Goal: Check status: Check status

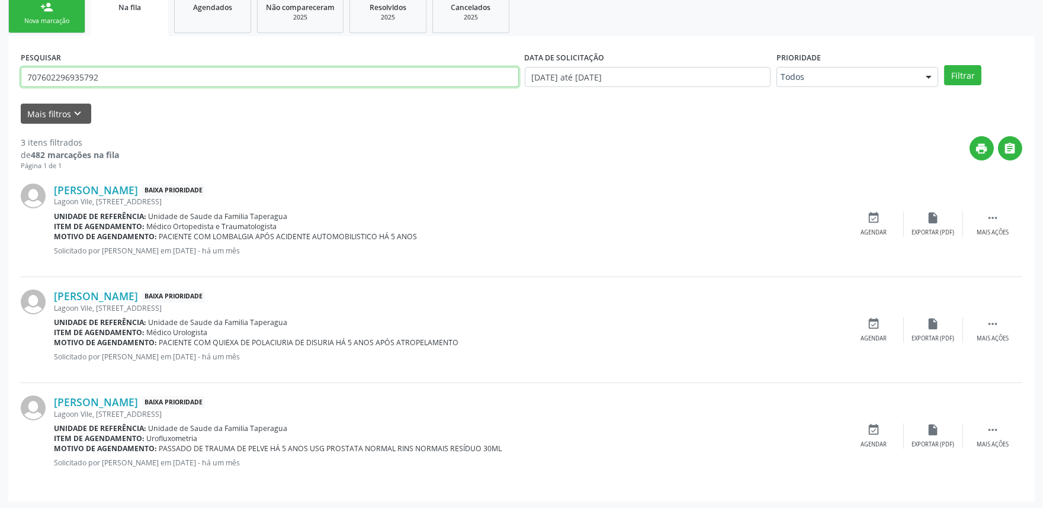
click at [117, 79] on input "707602296935792" at bounding box center [270, 77] width 498 height 20
paste input "0507779406253"
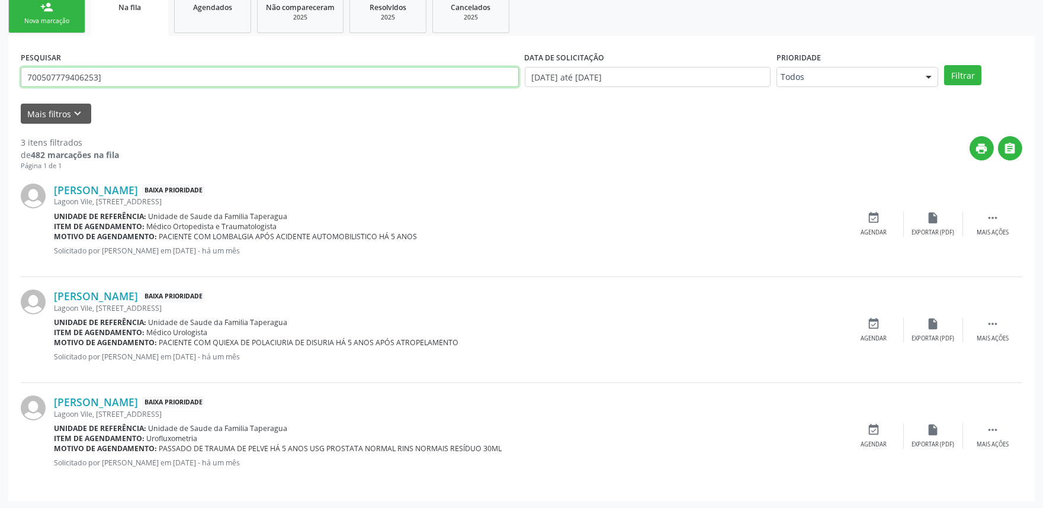
click at [944, 65] on button "Filtrar" at bounding box center [962, 75] width 37 height 20
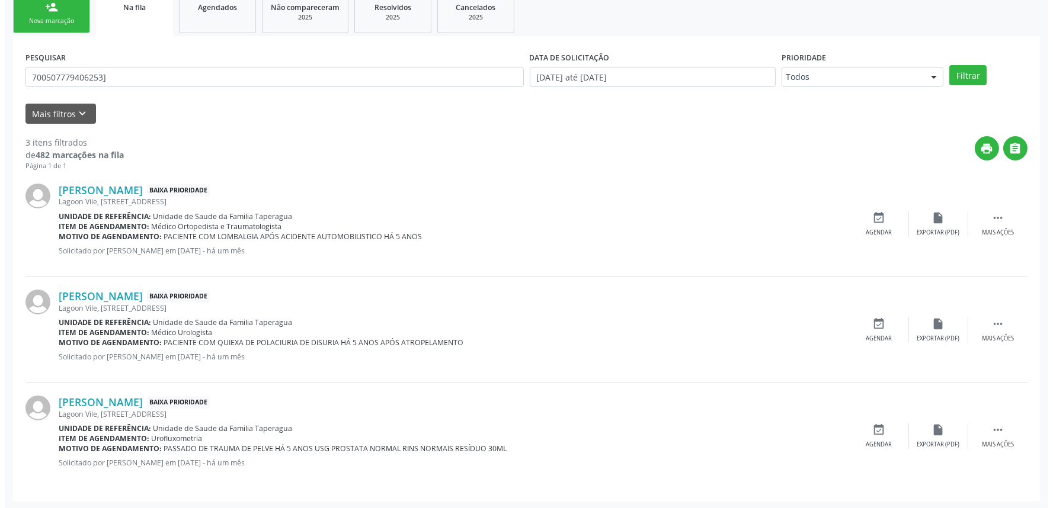
scroll to position [0, 0]
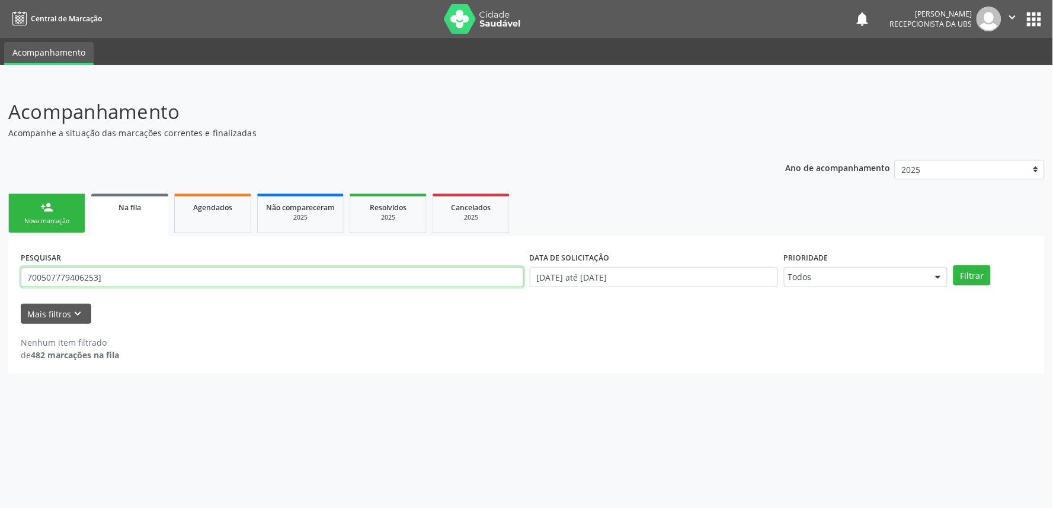
click at [139, 283] on input "700507779406253]" at bounding box center [272, 277] width 503 height 20
type input "700507779406253"
click at [953, 265] on button "Filtrar" at bounding box center [971, 275] width 37 height 20
click at [139, 283] on input "700507779406253" at bounding box center [272, 277] width 503 height 20
click at [953, 265] on button "Filtrar" at bounding box center [971, 275] width 37 height 20
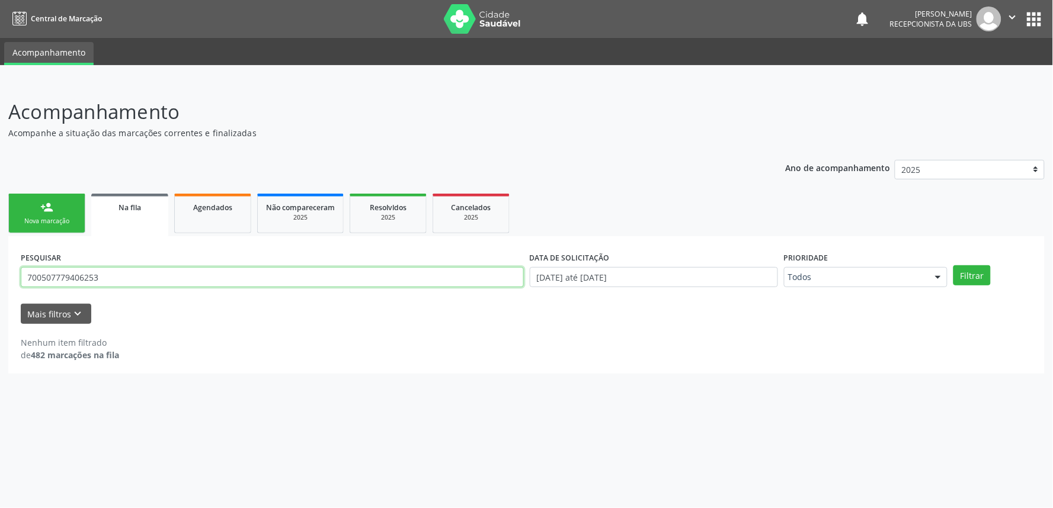
click at [198, 283] on input "700507779406253" at bounding box center [272, 277] width 503 height 20
click at [953, 265] on button "Filtrar" at bounding box center [971, 275] width 37 height 20
click at [258, 261] on div "PESQUISAR 700507779406253" at bounding box center [272, 272] width 509 height 46
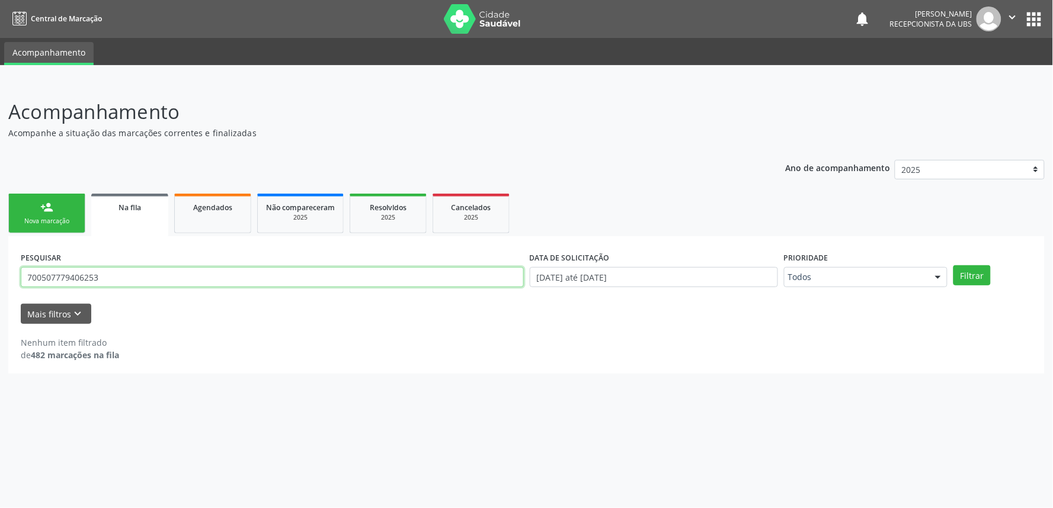
click at [257, 273] on input "700507779406253" at bounding box center [272, 277] width 503 height 20
click at [389, 186] on div "Ano de acompanhamento 2025 person_add Nova marcação Na fila Agendados Não compa…" at bounding box center [526, 263] width 1036 height 223
